Goal: Task Accomplishment & Management: Manage account settings

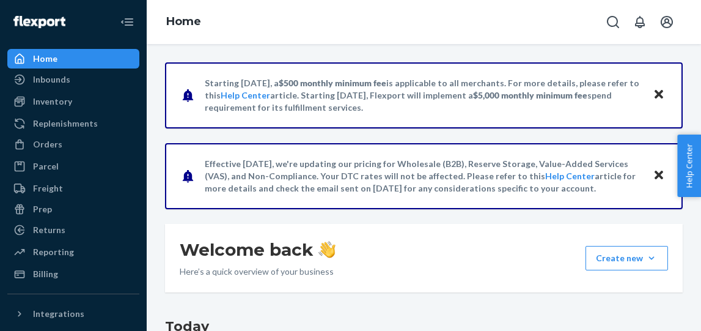
click at [669, 17] on icon "Open account menu" at bounding box center [667, 22] width 12 height 12
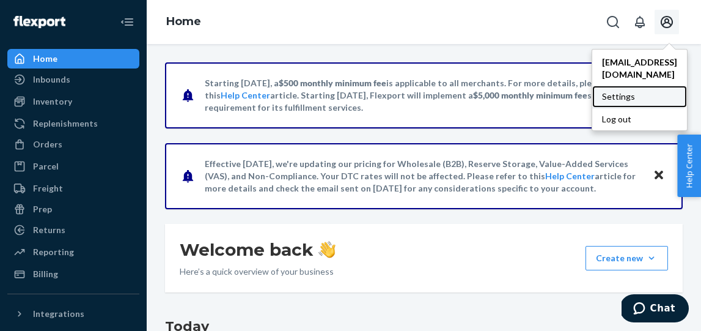
click at [612, 86] on div "Settings" at bounding box center [640, 97] width 95 height 22
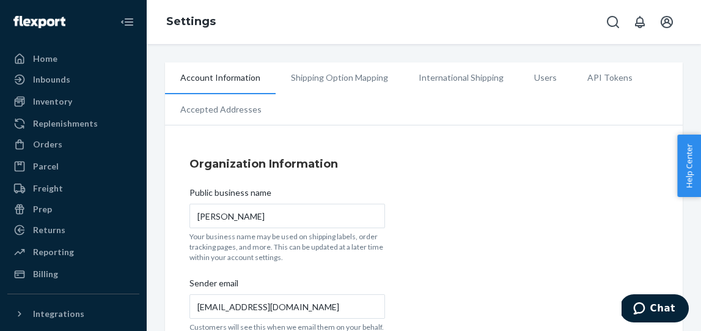
click at [536, 78] on li "Users" at bounding box center [545, 77] width 53 height 31
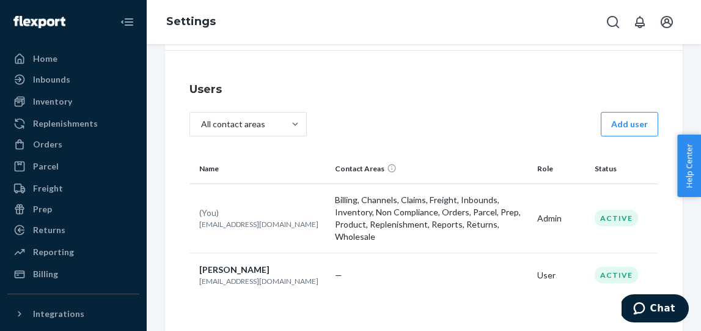
scroll to position [77, 0]
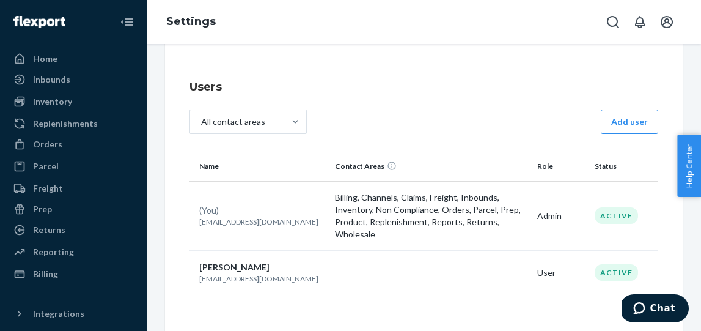
click at [231, 275] on p "[EMAIL_ADDRESS][DOMAIN_NAME]" at bounding box center [262, 278] width 126 height 10
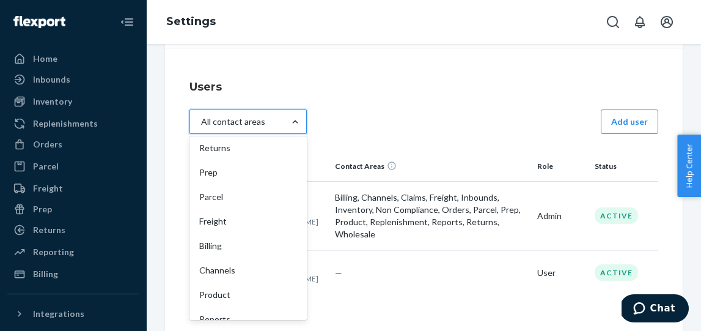
scroll to position [213, 0]
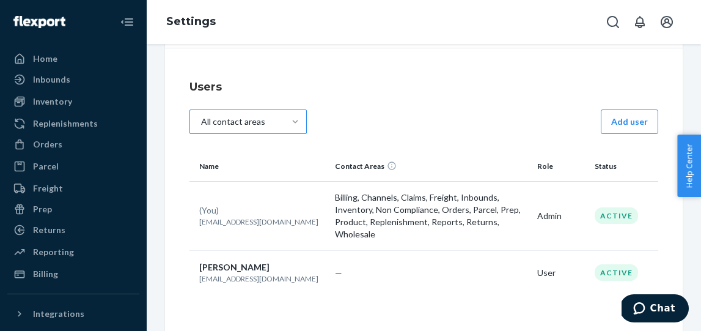
click at [416, 84] on h4 "Users" at bounding box center [424, 87] width 469 height 16
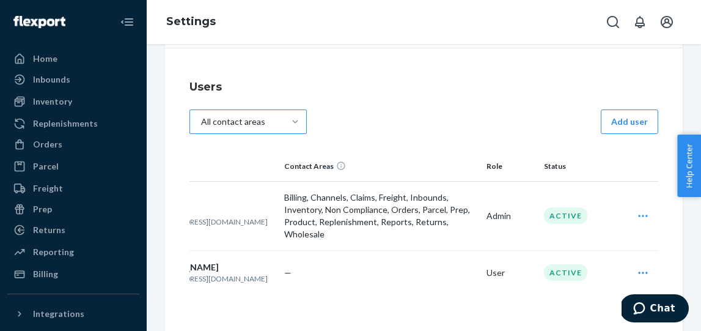
scroll to position [0, 47]
click at [648, 272] on icon "Open user actions" at bounding box center [647, 273] width 12 height 12
click at [567, 302] on span "Edit" at bounding box center [591, 302] width 76 height 9
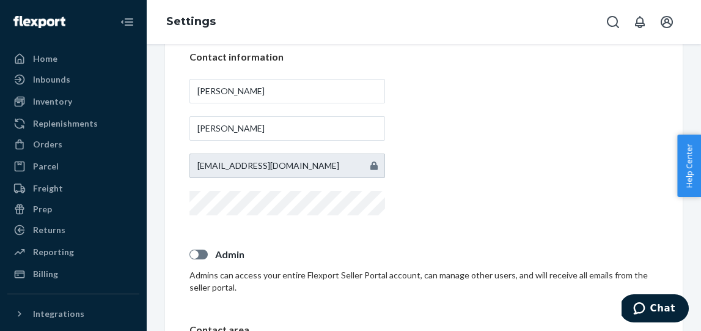
scroll to position [155, 0]
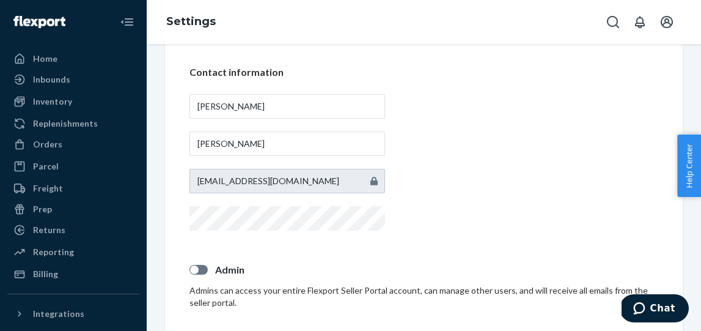
click at [376, 178] on icon at bounding box center [374, 181] width 7 height 9
click at [336, 109] on input "[PERSON_NAME]" at bounding box center [288, 106] width 196 height 24
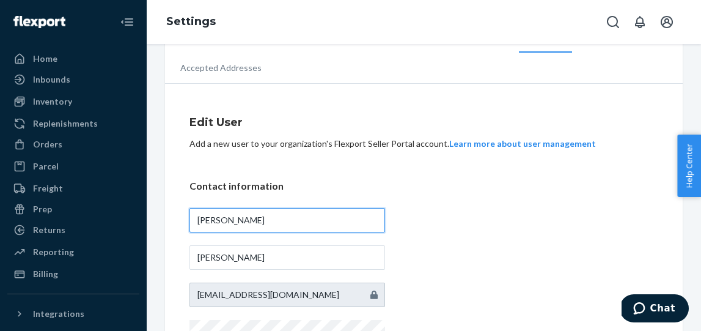
scroll to position [0, 0]
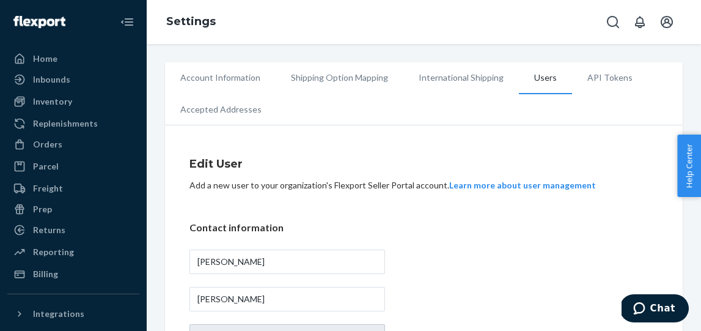
click at [529, 81] on li "Users" at bounding box center [545, 78] width 53 height 32
click at [546, 78] on li "Users" at bounding box center [545, 78] width 53 height 32
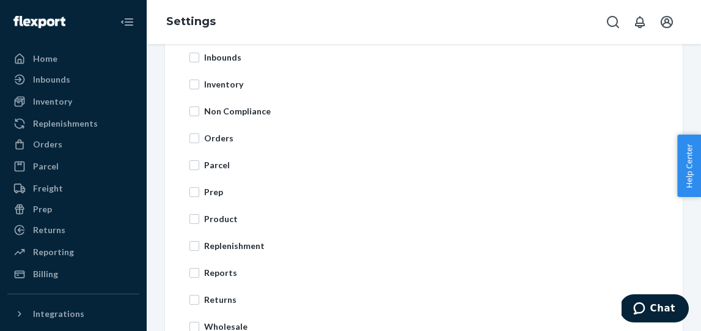
scroll to position [597, 0]
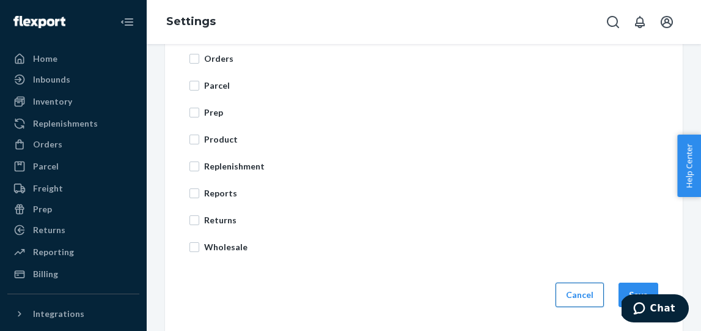
click at [582, 291] on button "Cancel" at bounding box center [580, 295] width 48 height 24
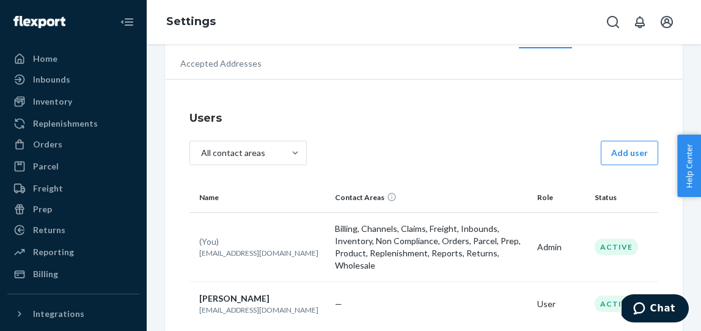
scroll to position [64, 0]
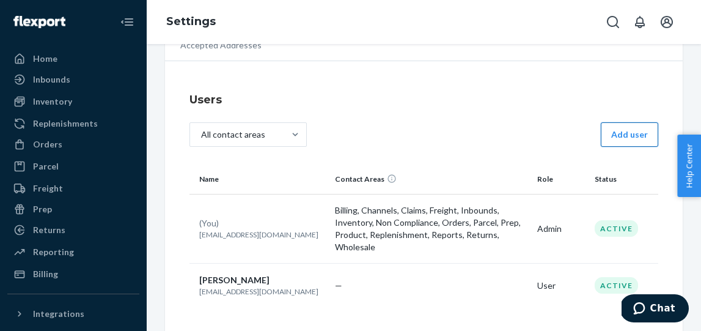
click at [630, 140] on button "Add user" at bounding box center [629, 134] width 57 height 24
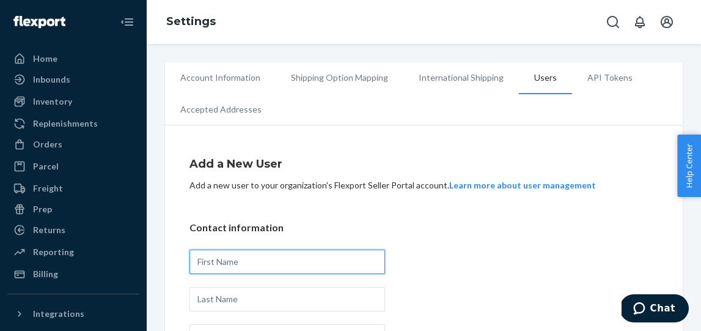
click at [263, 253] on input "text" at bounding box center [288, 262] width 196 height 24
type input "[PERSON_NAME]"
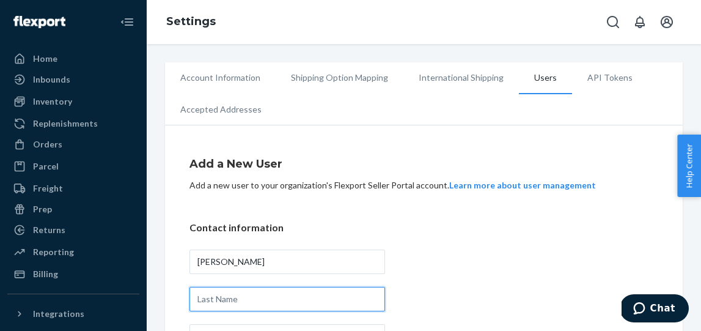
click at [255, 298] on input "text" at bounding box center [288, 299] width 196 height 24
type input "[PERSON_NAME]"
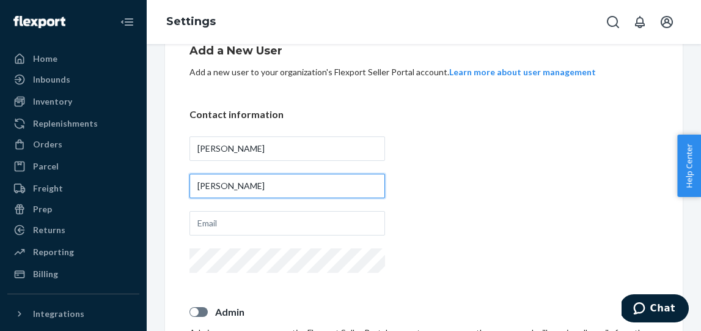
scroll to position [114, 0]
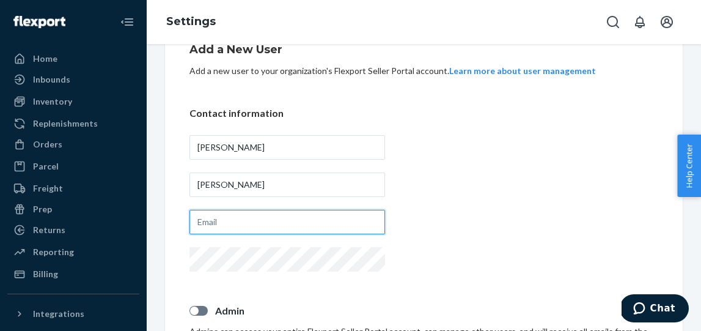
click at [254, 224] on input "text" at bounding box center [288, 222] width 196 height 24
type input "[PERSON_NAME][EMAIL_ADDRESS][DOMAIN_NAME]"
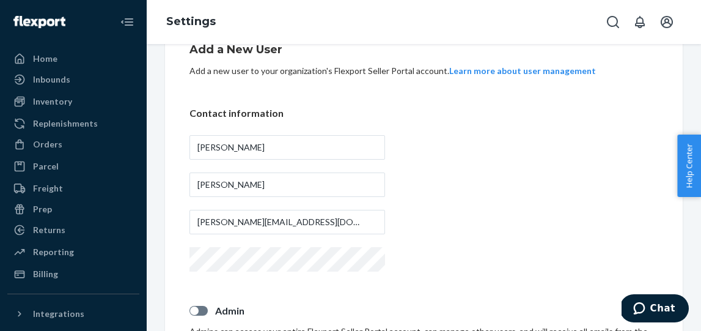
click at [498, 240] on div "Contact information [PERSON_NAME] [PERSON_NAME][EMAIL_ADDRESS][DOMAIN_NAME]" at bounding box center [424, 190] width 469 height 168
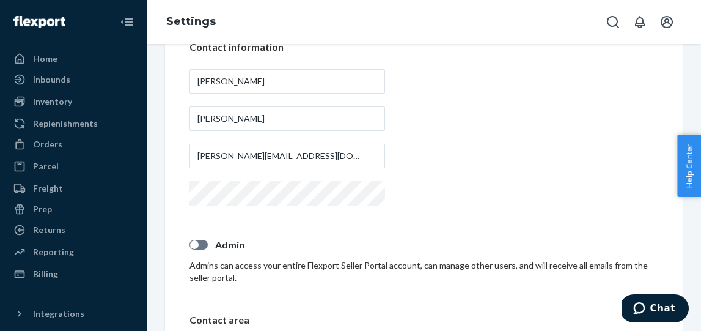
scroll to position [202, 0]
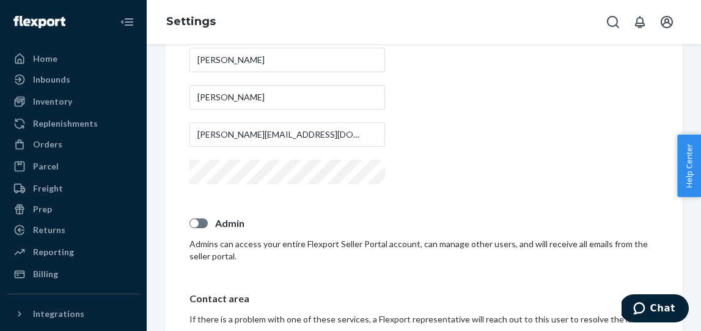
click at [205, 225] on div at bounding box center [199, 223] width 18 height 10
checkbox input "true"
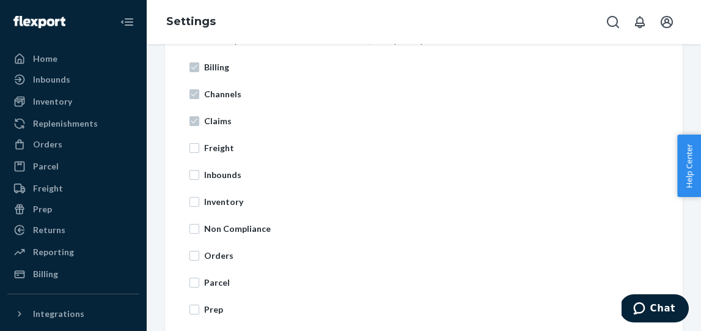
scroll to position [486, 0]
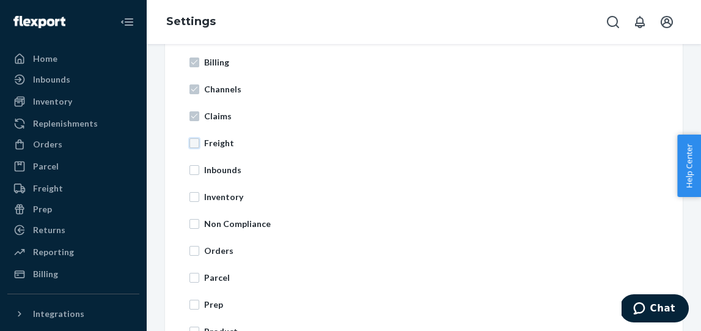
click at [193, 144] on input "Freight" at bounding box center [195, 143] width 10 height 10
checkbox input "true"
click at [193, 174] on input "Inbounds" at bounding box center [195, 170] width 10 height 10
checkbox input "true"
click at [193, 195] on input "Inventory" at bounding box center [195, 197] width 10 height 10
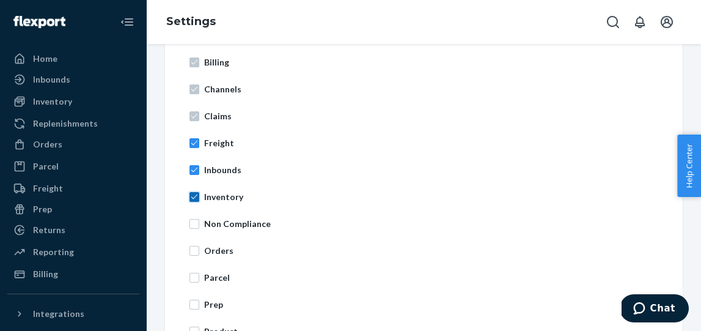
checkbox input "true"
click at [194, 251] on input "Orders" at bounding box center [195, 251] width 10 height 10
checkbox input "true"
click at [194, 224] on input "Non Compliance" at bounding box center [195, 224] width 10 height 10
checkbox input "true"
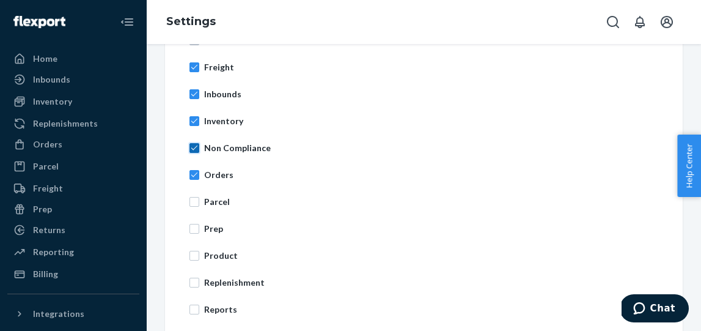
scroll to position [563, 0]
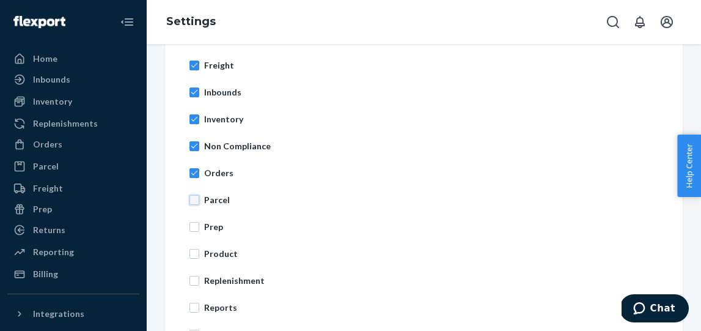
click at [194, 202] on input "Parcel" at bounding box center [195, 200] width 10 height 10
checkbox input "true"
click at [197, 224] on input "Prep" at bounding box center [195, 227] width 10 height 10
checkbox input "true"
click at [198, 255] on input "Product" at bounding box center [195, 254] width 10 height 10
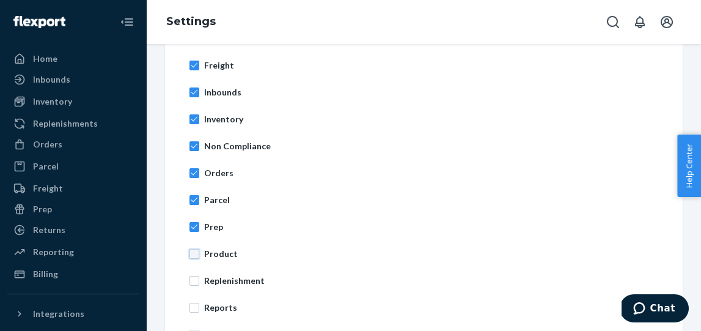
checkbox input "true"
click at [195, 280] on input "Replenishment" at bounding box center [195, 281] width 10 height 10
checkbox input "true"
click at [196, 309] on input "Reports" at bounding box center [195, 308] width 10 height 10
checkbox input "true"
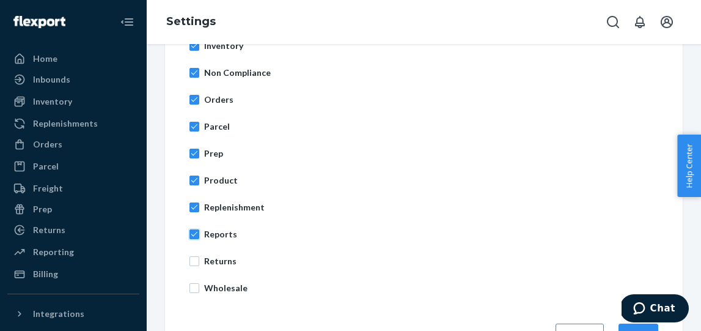
scroll to position [678, 0]
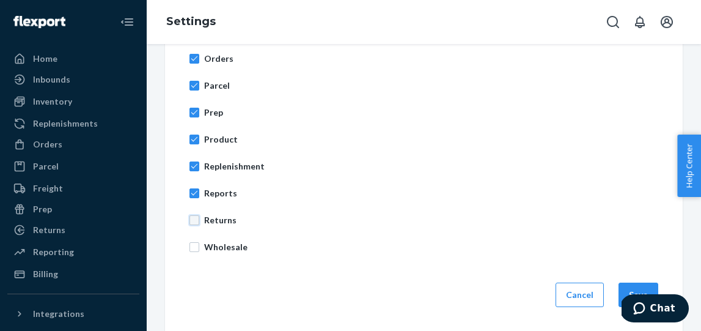
click at [198, 220] on input "Returns" at bounding box center [195, 220] width 10 height 10
checkbox input "true"
click at [196, 250] on input "Wholesale" at bounding box center [195, 247] width 10 height 10
checkbox input "true"
click at [649, 286] on button "Save" at bounding box center [639, 295] width 40 height 24
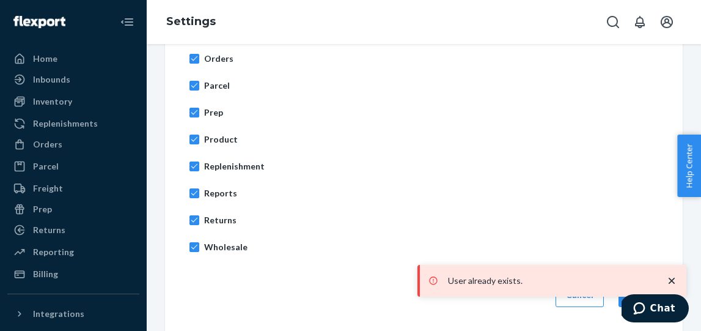
click at [672, 283] on icon "close toast" at bounding box center [672, 281] width 12 height 12
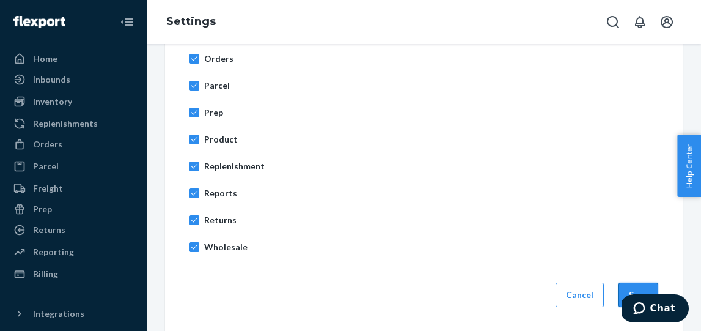
click at [645, 287] on button "Save" at bounding box center [639, 295] width 40 height 24
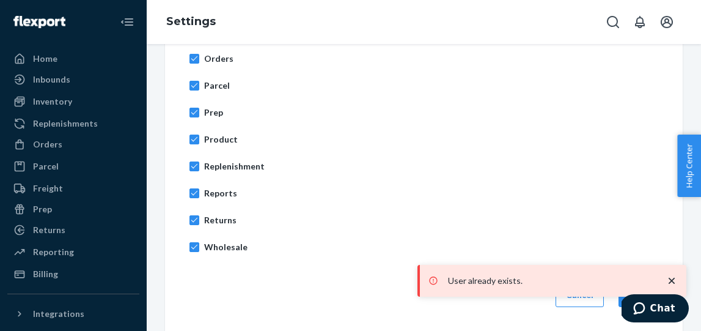
click at [454, 282] on p "User already exists." at bounding box center [550, 281] width 205 height 12
click at [432, 281] on icon at bounding box center [434, 281] width 10 height 12
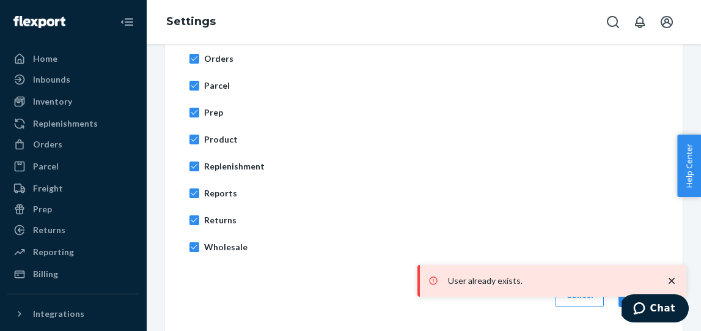
click at [432, 281] on icon at bounding box center [434, 281] width 10 height 12
click at [407, 176] on div "Billing Channels Claims Freight Inbounds Inventory Non Compliance Orders Parcel…" at bounding box center [424, 59] width 469 height 404
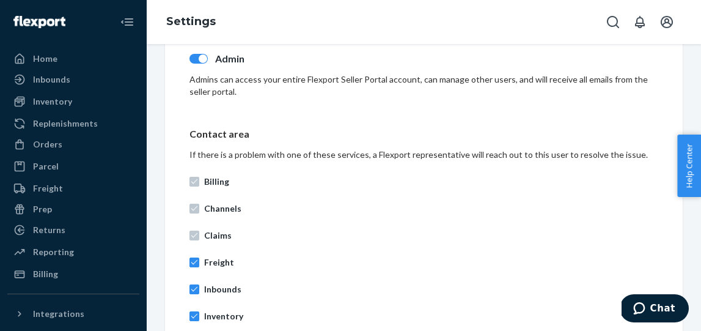
scroll to position [369, 0]
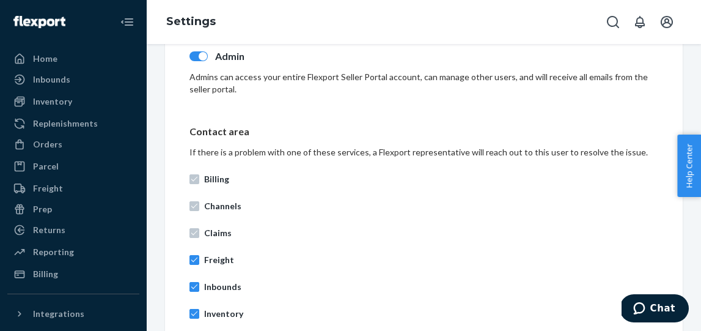
click at [328, 227] on p "Claims" at bounding box center [431, 233] width 454 height 12
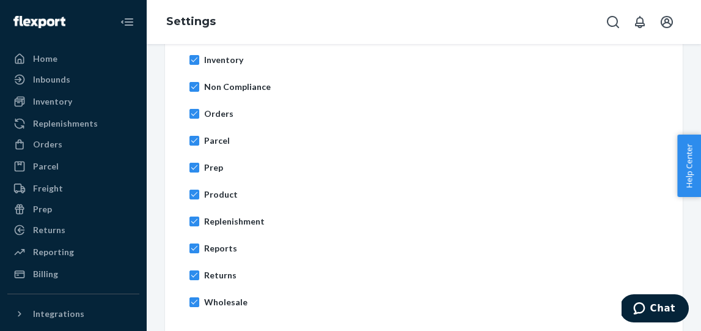
scroll to position [678, 0]
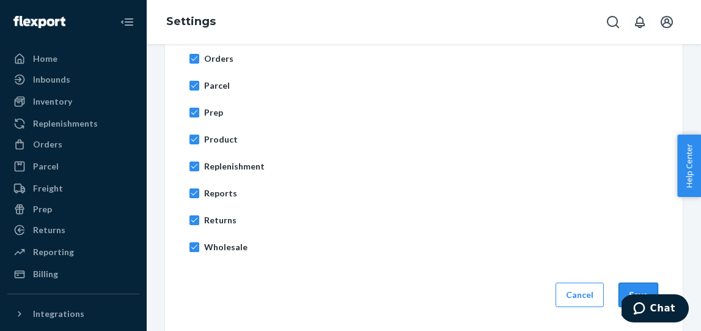
click at [653, 287] on button "Save" at bounding box center [639, 295] width 40 height 24
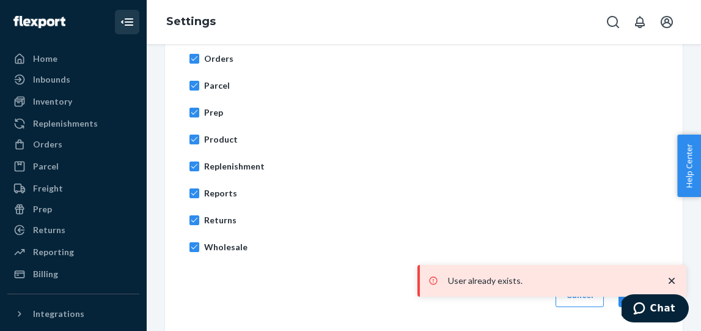
click at [128, 18] on icon "Close Navigation" at bounding box center [129, 21] width 9 height 7
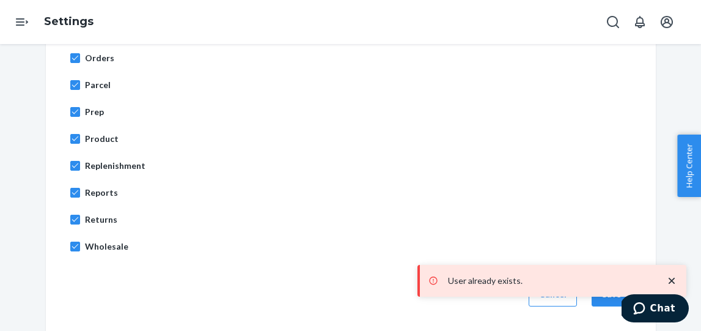
scroll to position [635, 0]
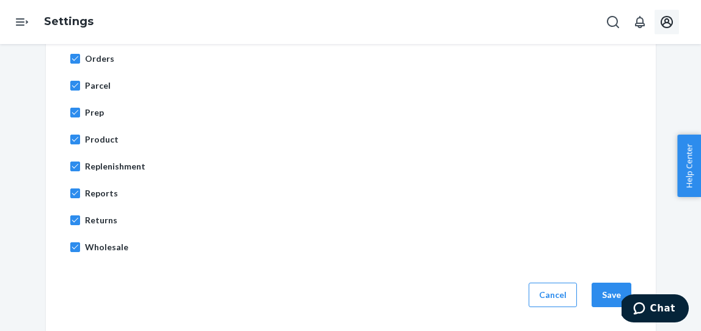
click at [670, 24] on icon "Open account menu" at bounding box center [667, 22] width 12 height 12
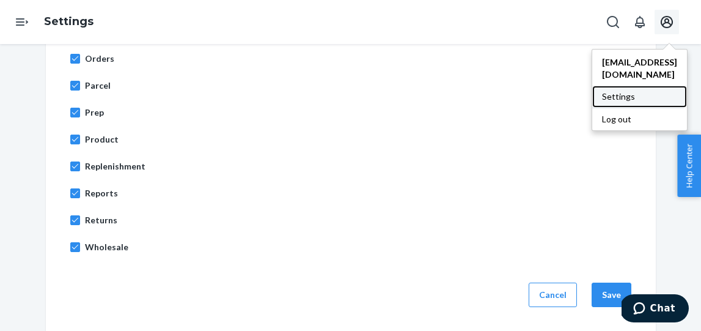
click at [618, 87] on div "Settings" at bounding box center [640, 97] width 95 height 22
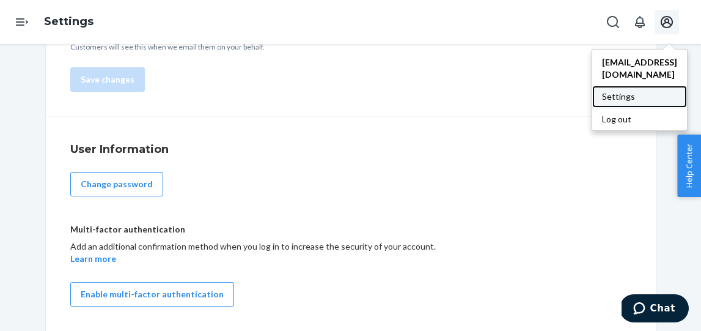
type input "[PERSON_NAME]"
type input "[EMAIL_ADDRESS][DOMAIN_NAME]"
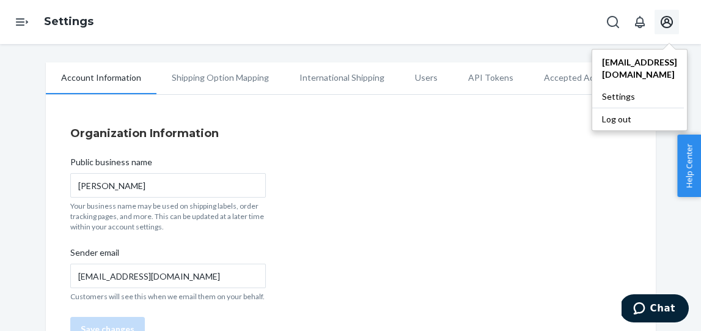
click at [427, 81] on li "Users" at bounding box center [426, 77] width 53 height 31
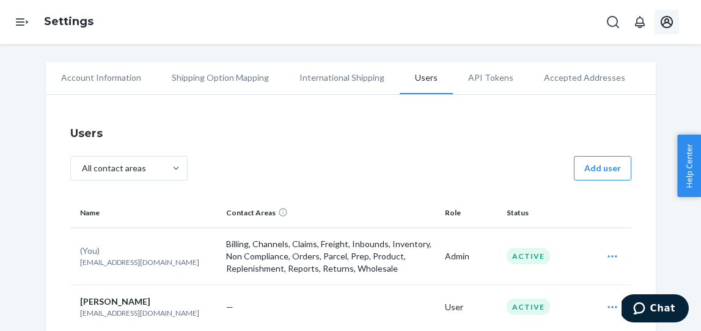
scroll to position [34, 0]
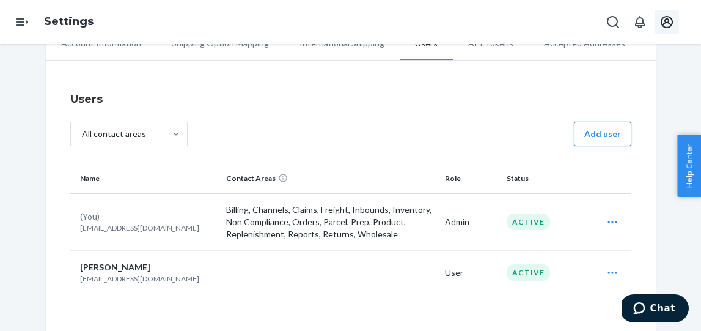
click at [605, 138] on button "Add user" at bounding box center [602, 134] width 57 height 24
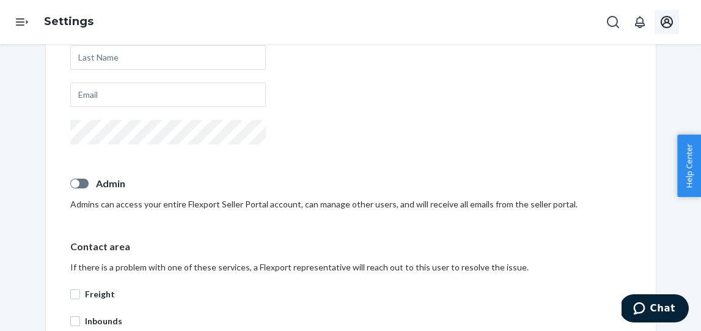
scroll to position [212, 0]
